Goal: Find specific page/section: Find specific page/section

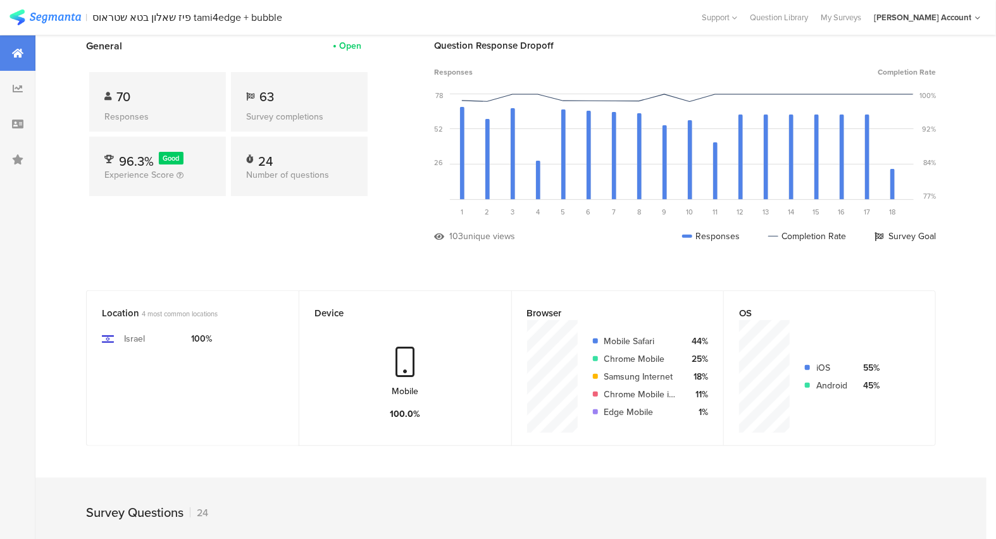
scroll to position [70, 0]
click at [65, 13] on img at bounding box center [44, 17] width 71 height 16
